Goal: Find specific page/section: Find specific page/section

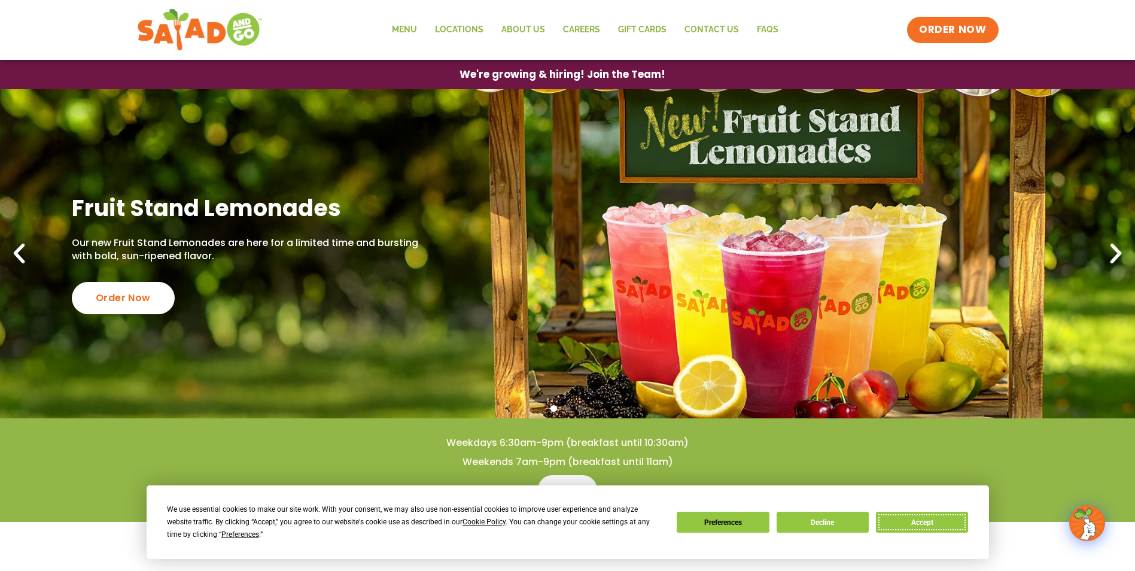
click at [904, 528] on button "Accept" at bounding box center [922, 522] width 92 height 21
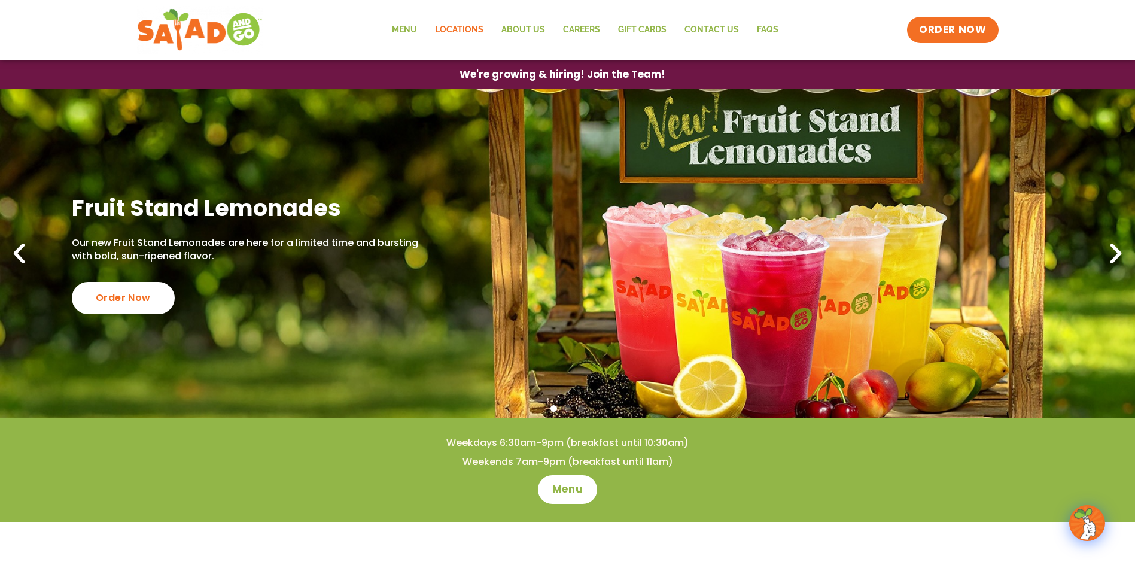
click at [482, 32] on link "Locations" at bounding box center [459, 30] width 66 height 28
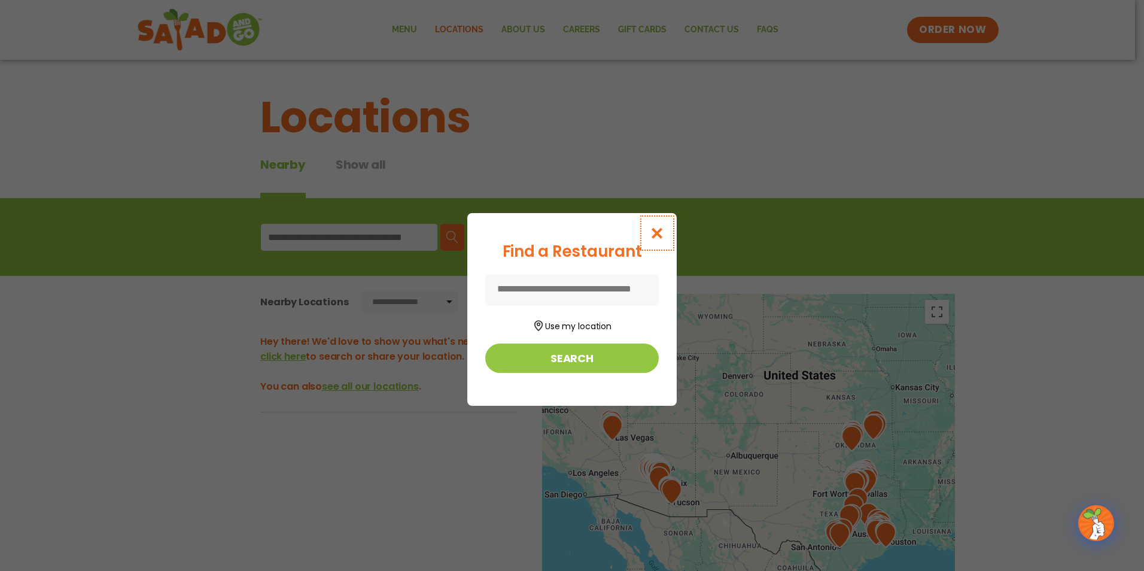
click at [656, 235] on icon "Close modal" at bounding box center [657, 233] width 15 height 13
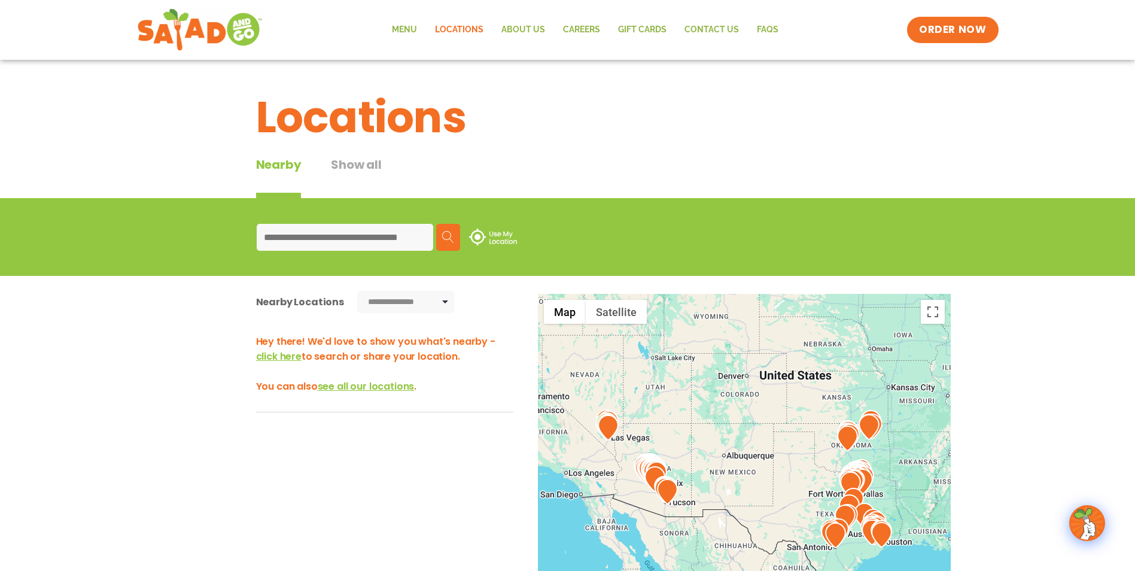
click at [381, 233] on input at bounding box center [345, 237] width 177 height 27
type input "*****"
click at [449, 232] on img at bounding box center [448, 237] width 12 height 12
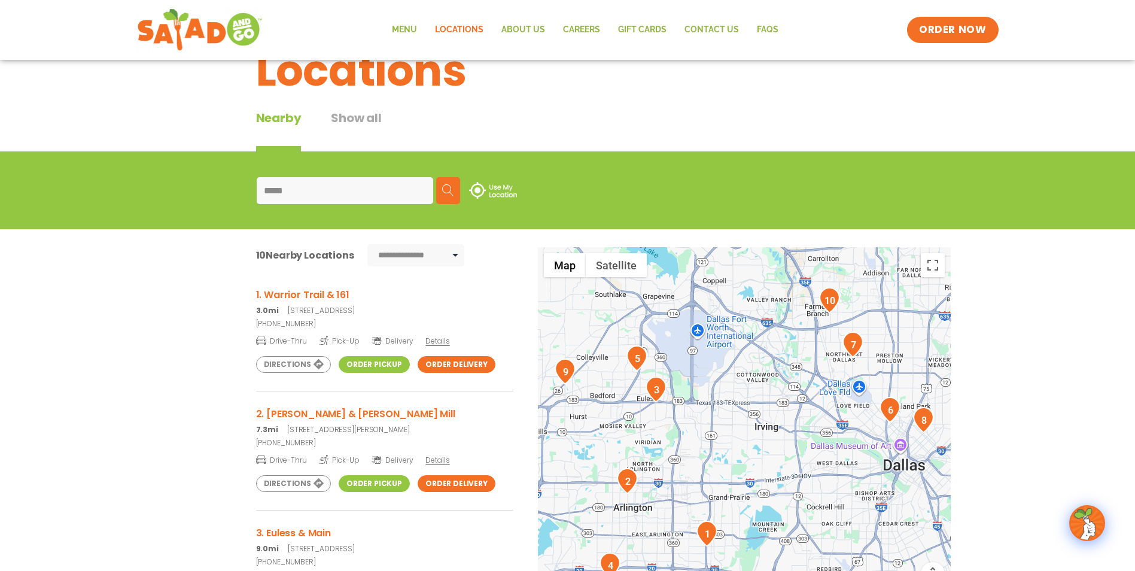
scroll to position [120, 0]
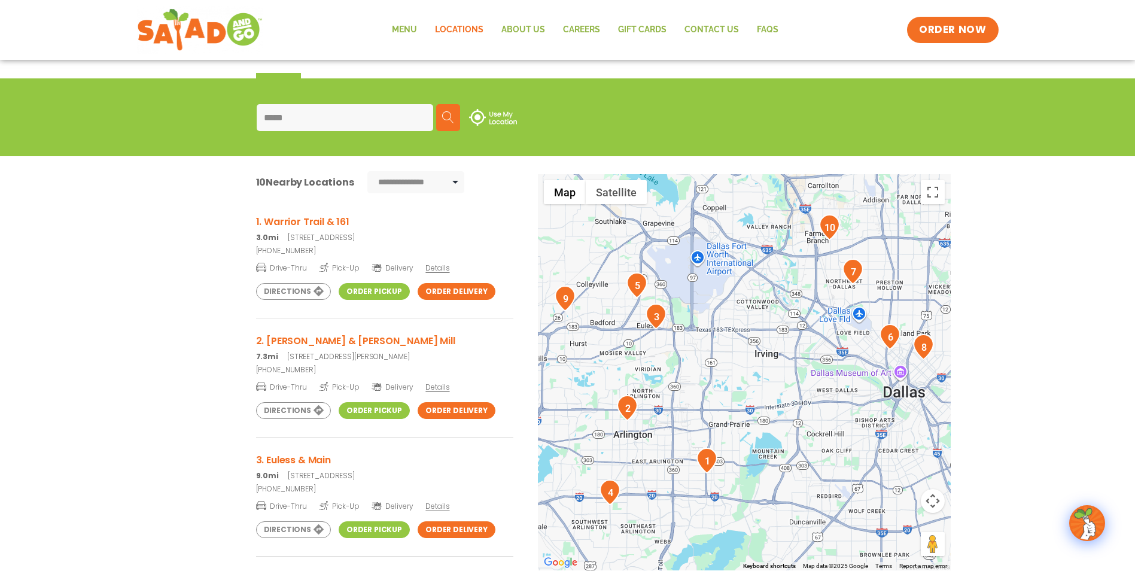
click at [370, 288] on link "Order Pickup" at bounding box center [374, 291] width 71 height 17
